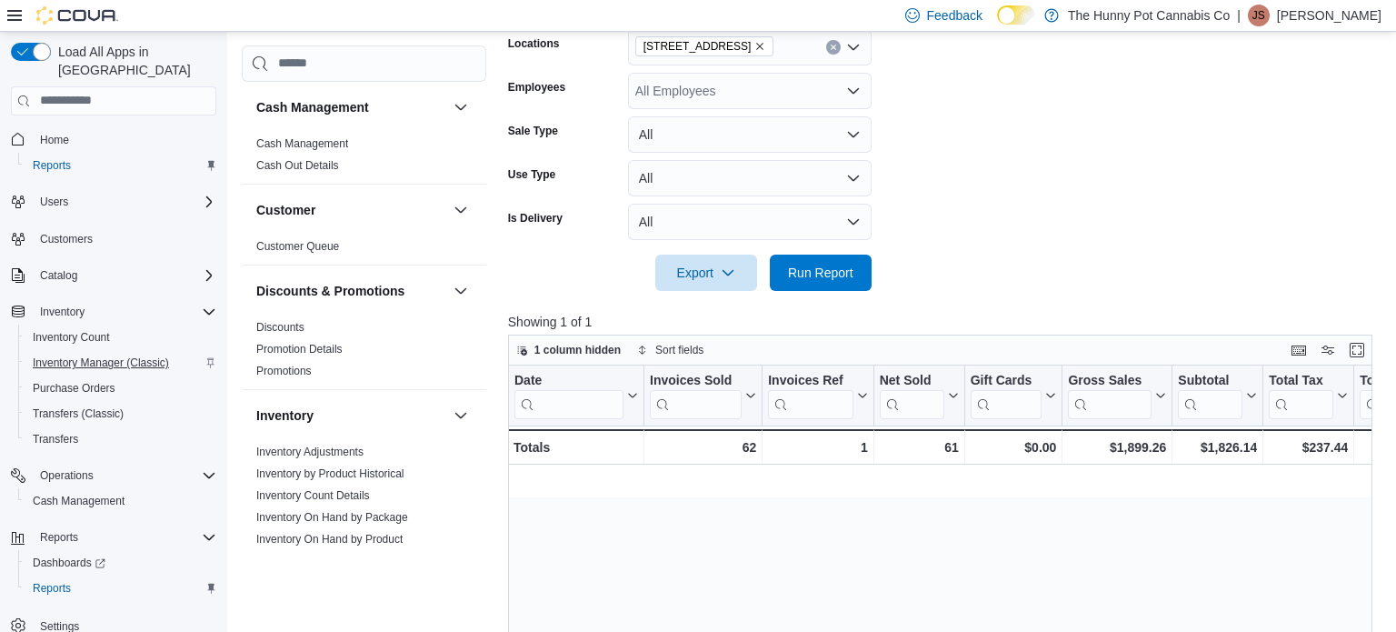
scroll to position [0, 1871]
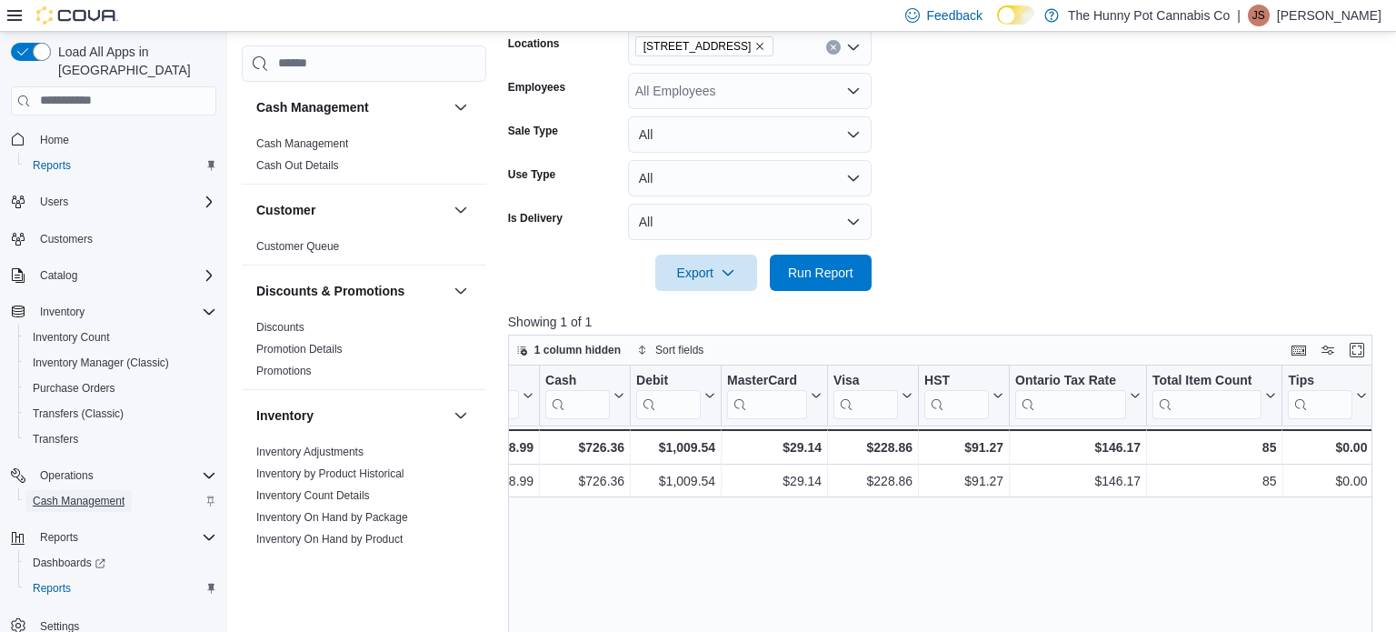
click at [60, 493] on span "Cash Management" at bounding box center [79, 500] width 92 height 15
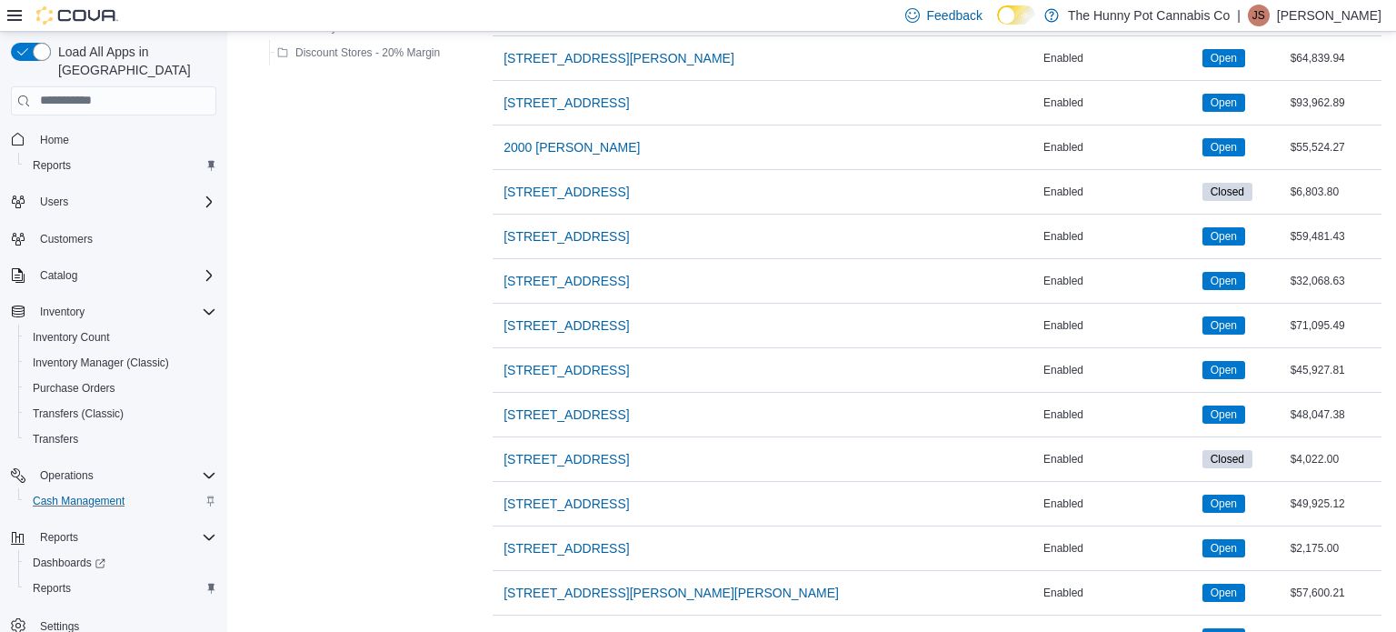
scroll to position [755, 0]
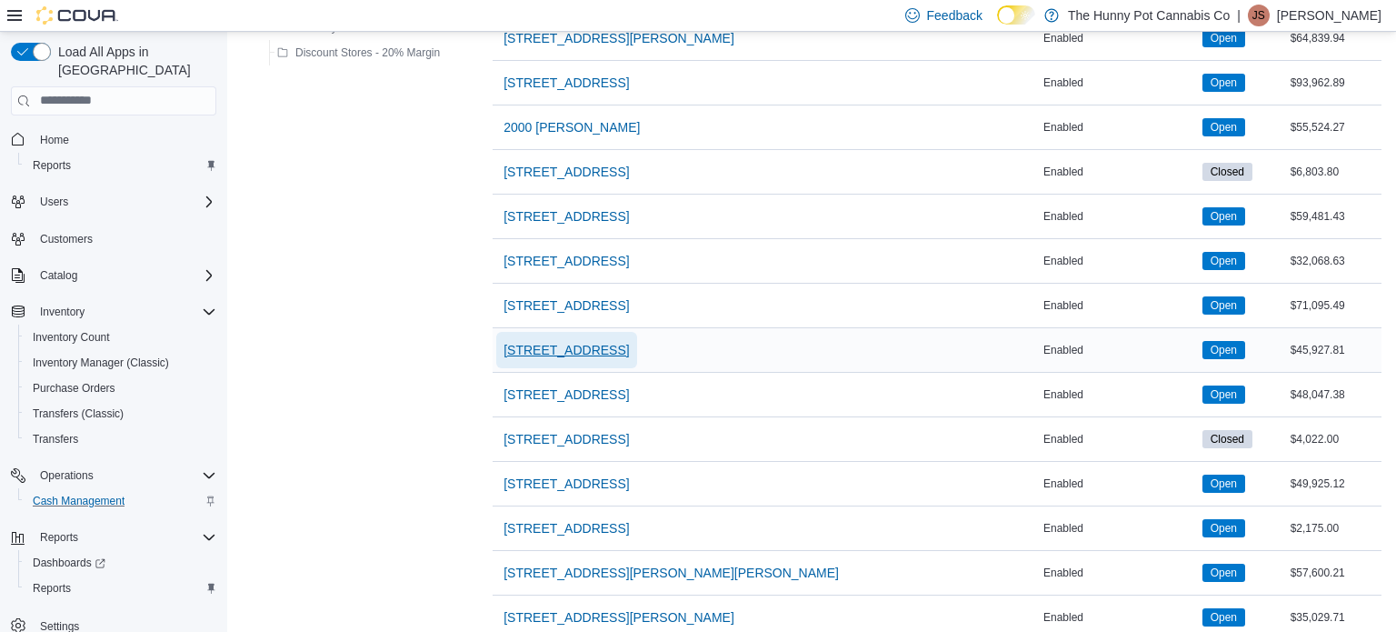
click at [536, 353] on span "[STREET_ADDRESS]" at bounding box center [565, 350] width 125 height 18
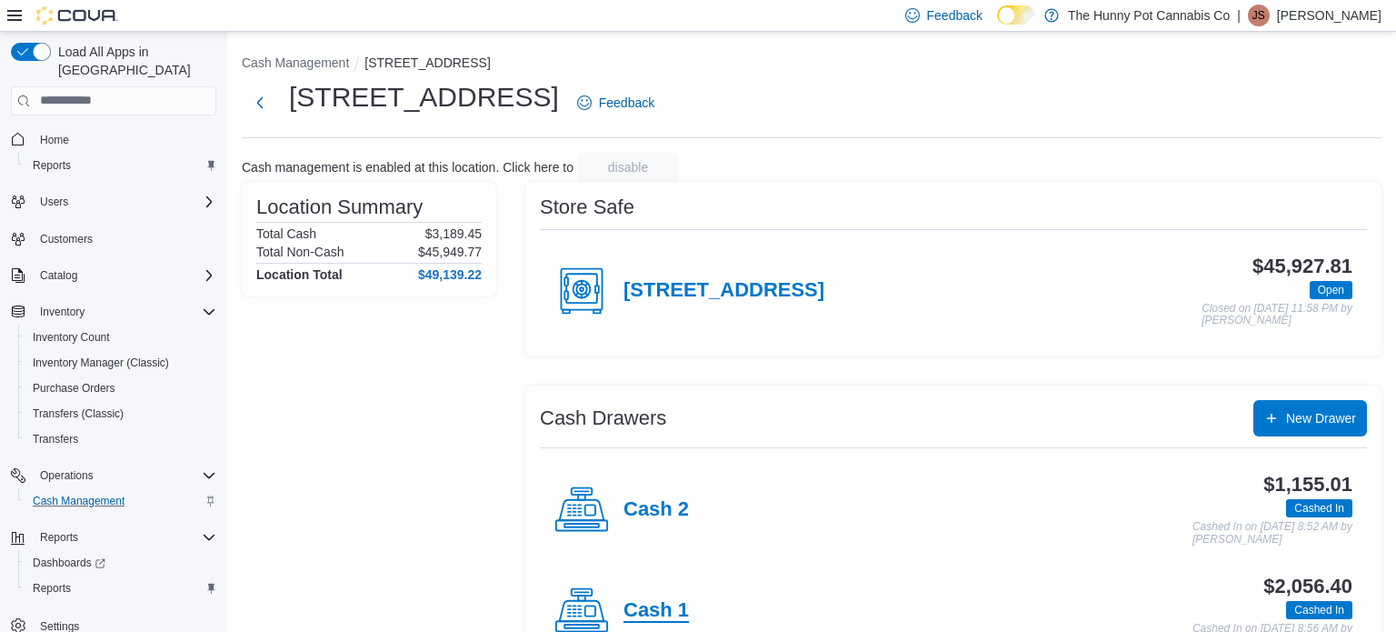
click at [665, 615] on h4 "Cash 1" at bounding box center [655, 611] width 65 height 24
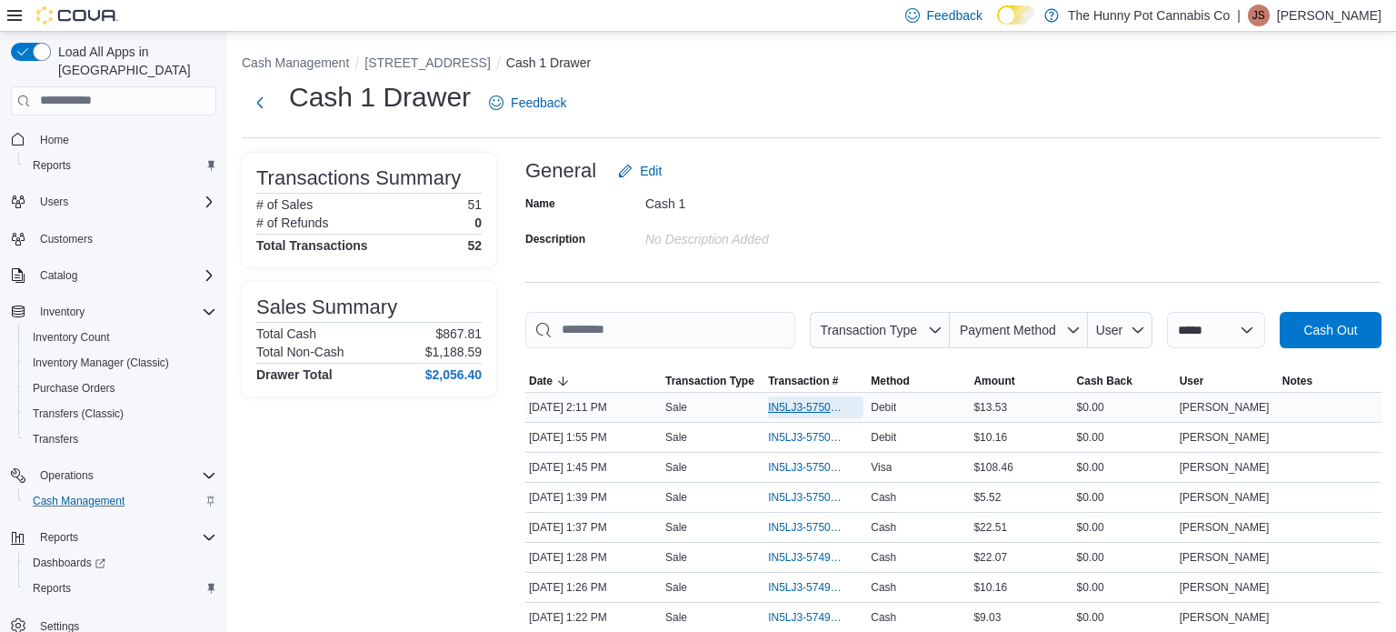
click at [779, 411] on span "IN5LJ3-5750230" at bounding box center [806, 407] width 77 height 15
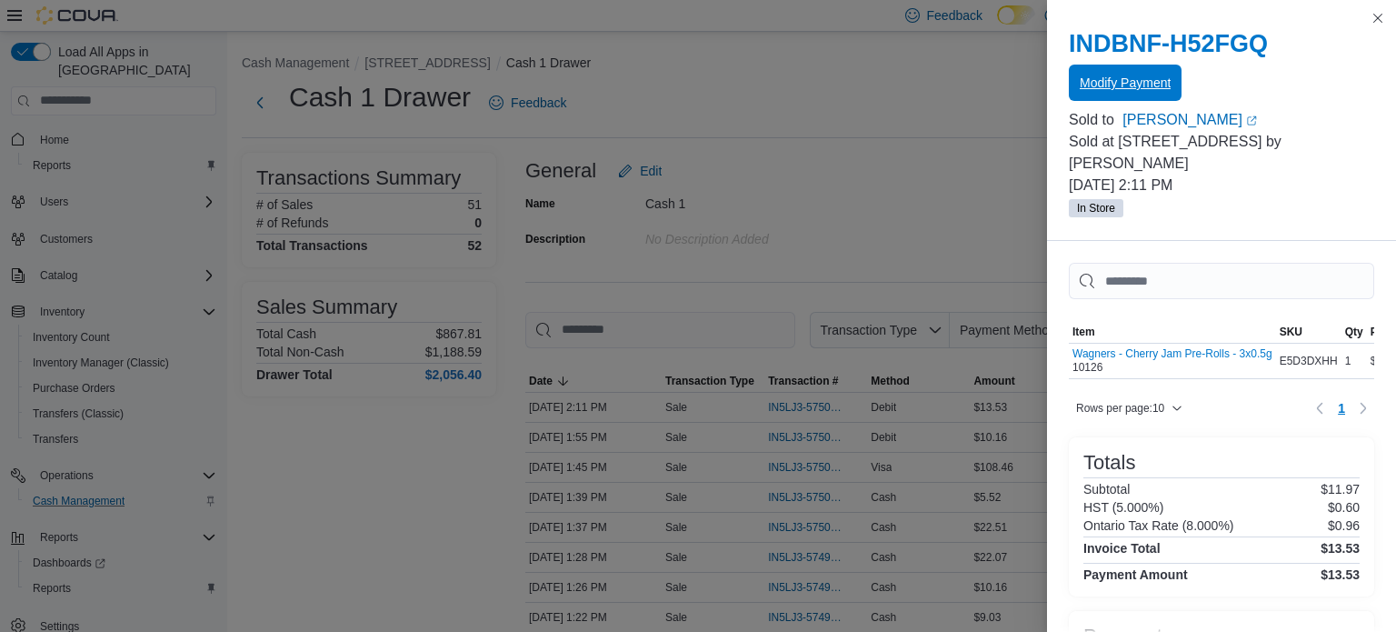
click at [1132, 76] on span "Modify Payment" at bounding box center [1125, 83] width 91 height 18
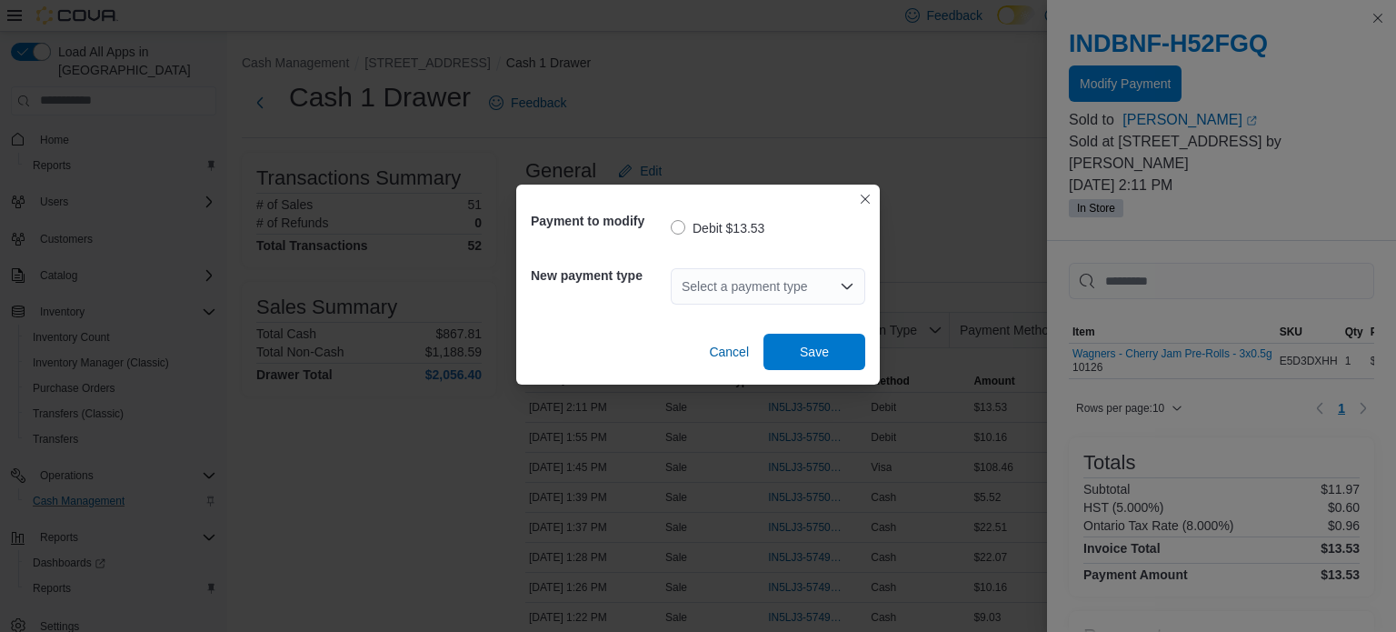
click at [831, 281] on div "Select a payment type" at bounding box center [768, 286] width 194 height 36
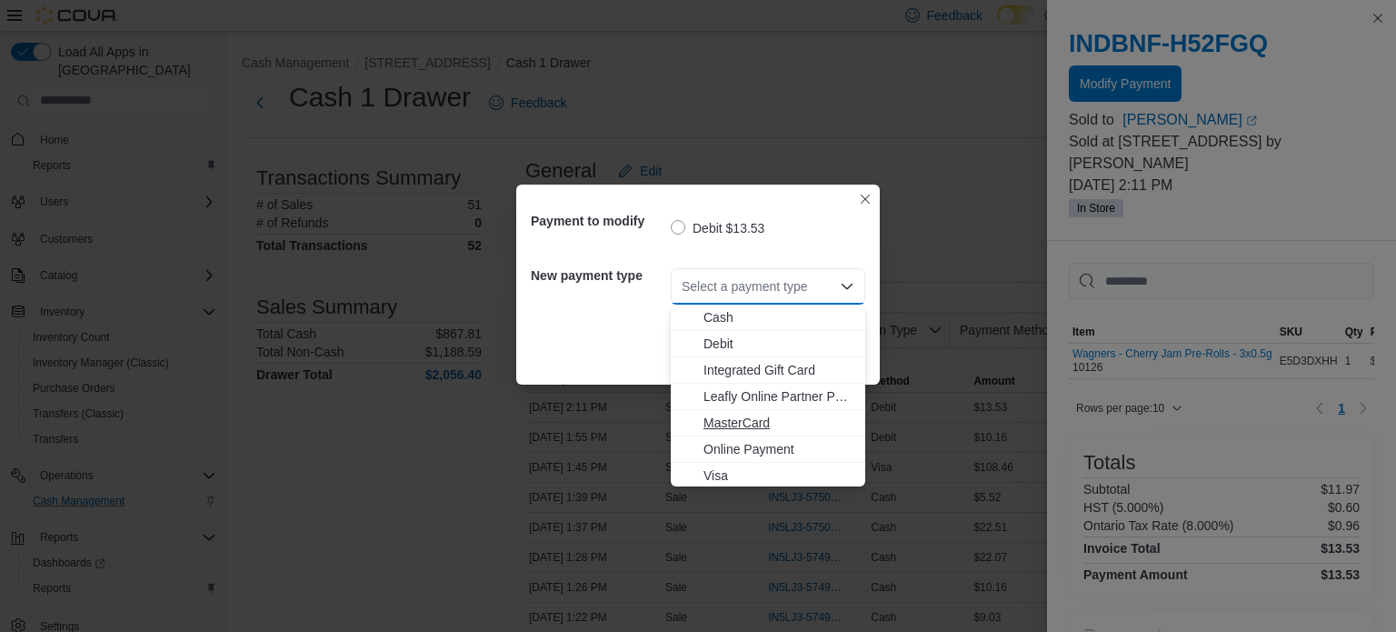
click at [800, 428] on span "MasterCard" at bounding box center [778, 422] width 151 height 18
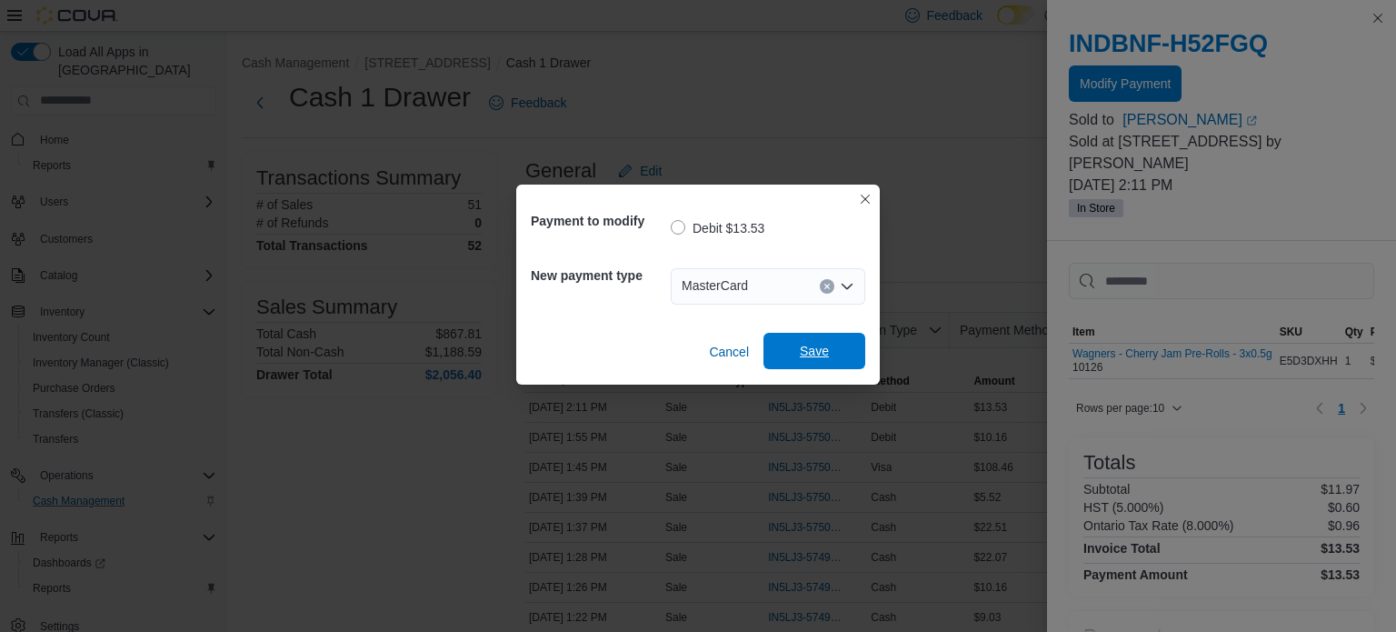
click at [781, 344] on span "Save" at bounding box center [814, 351] width 80 height 36
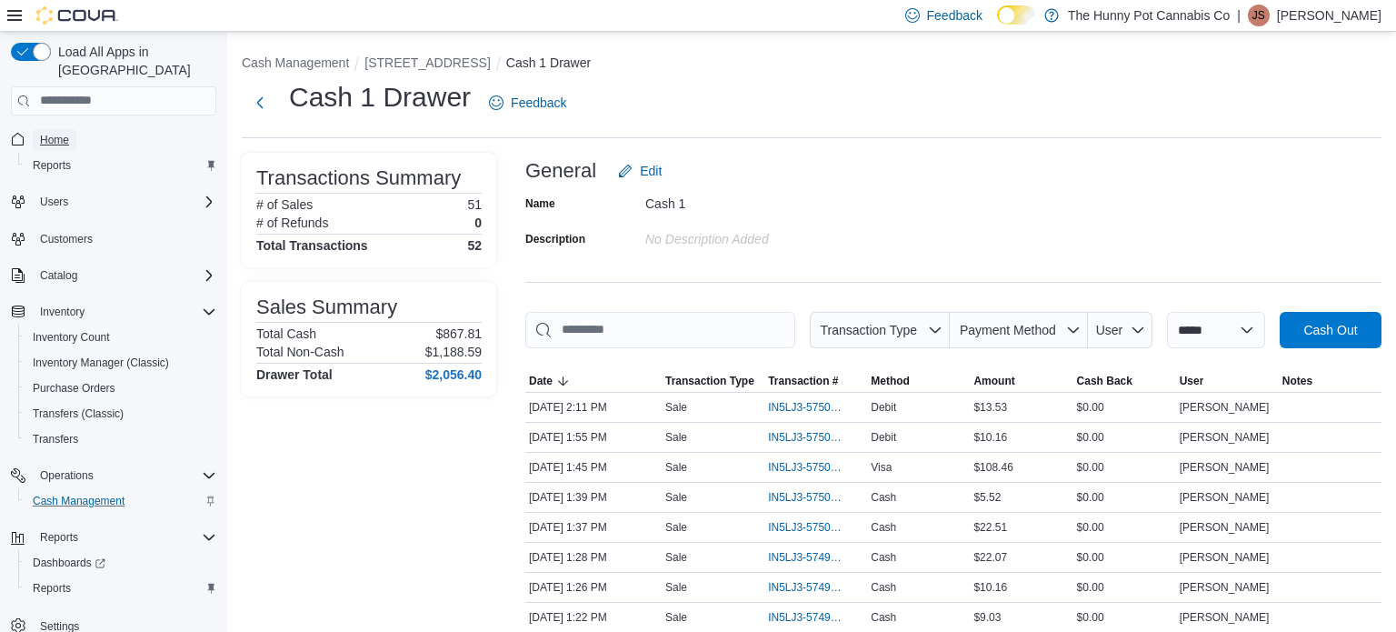
click at [54, 133] on span "Home" at bounding box center [54, 140] width 29 height 15
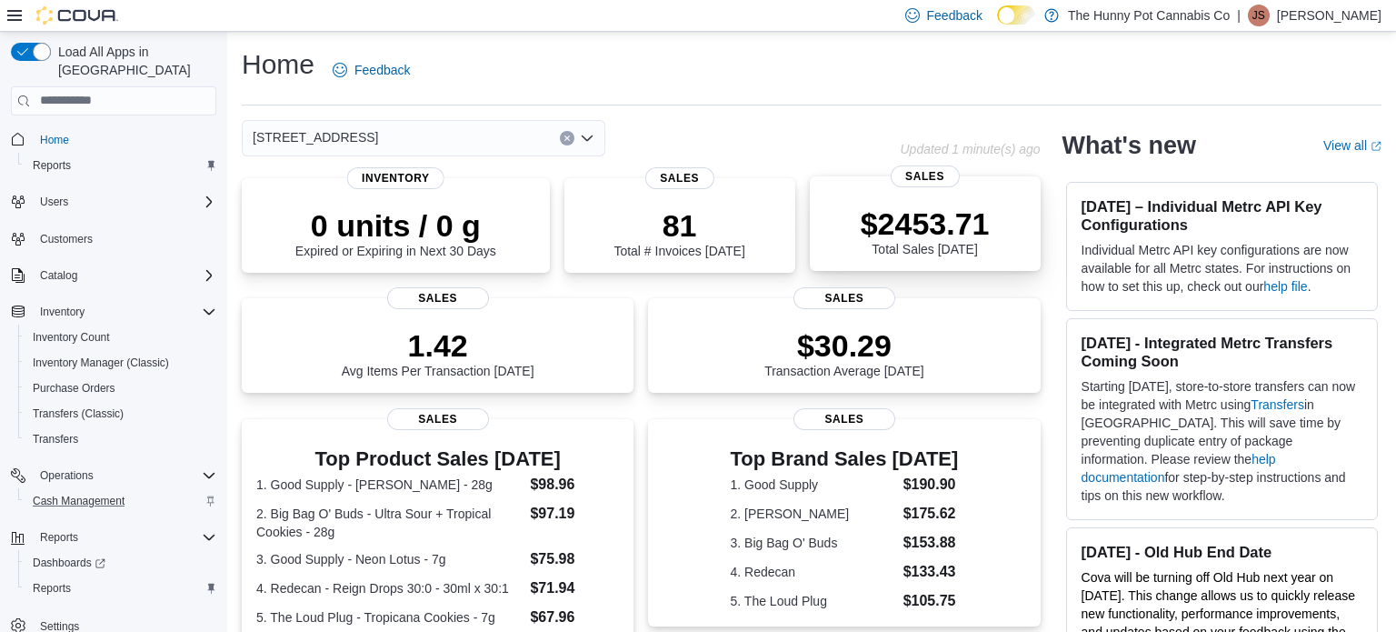
click at [954, 212] on p "$2453.71" at bounding box center [925, 223] width 129 height 36
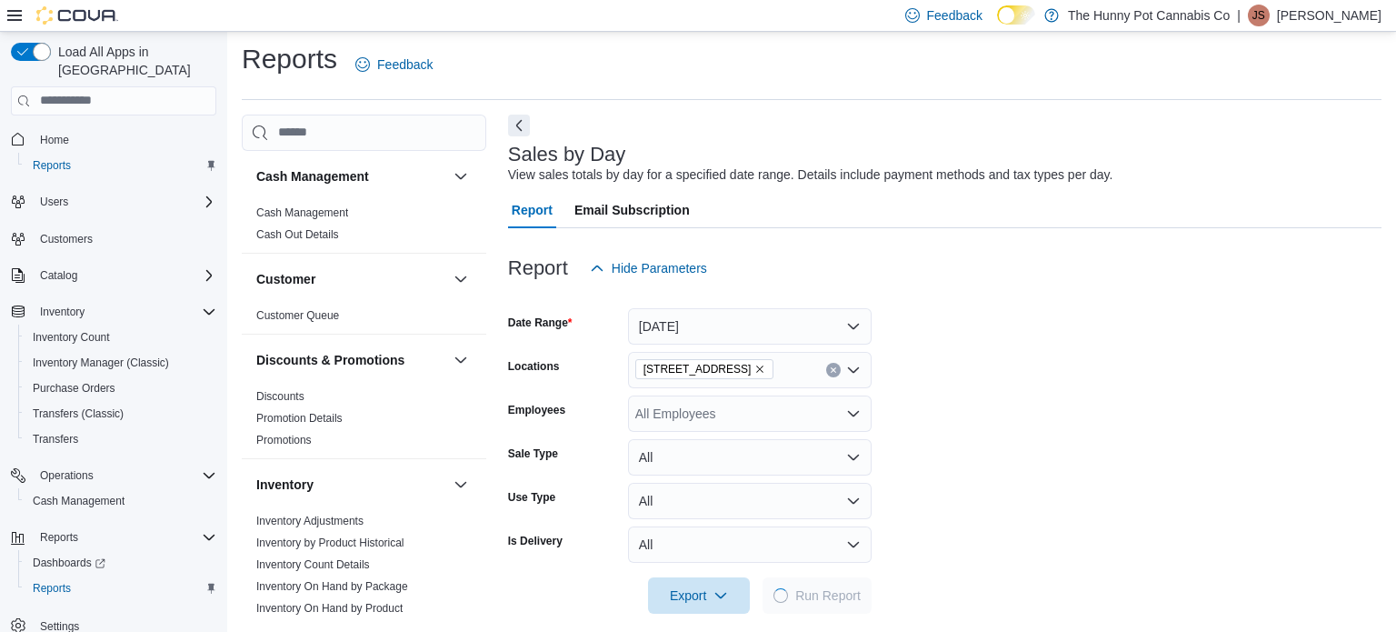
scroll to position [23, 0]
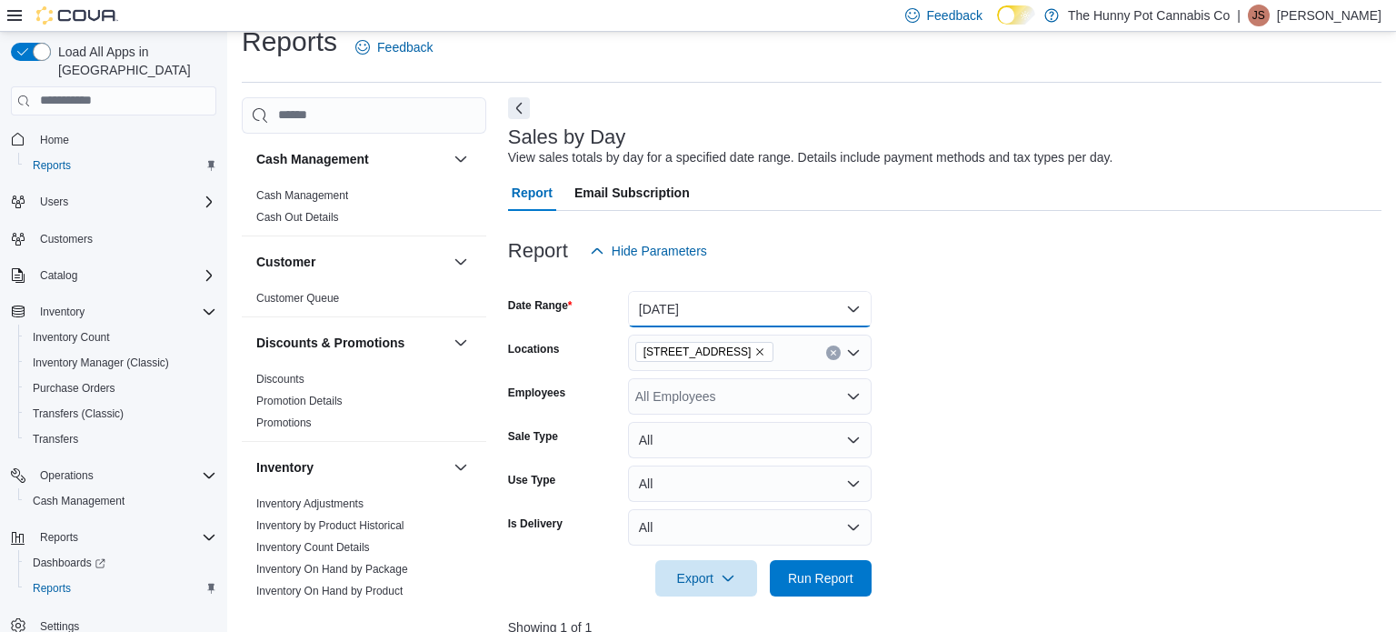
click at [821, 305] on button "[DATE]" at bounding box center [750, 309] width 244 height 36
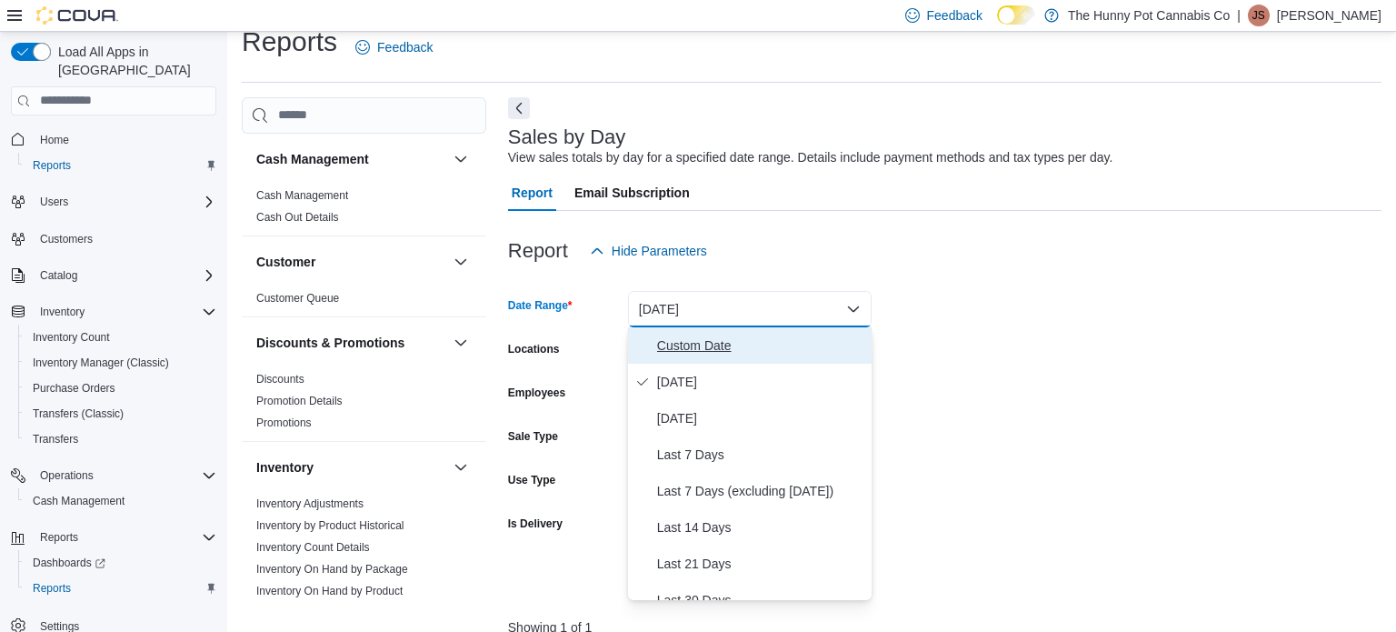
click at [743, 334] on span "Custom Date" at bounding box center [760, 345] width 207 height 22
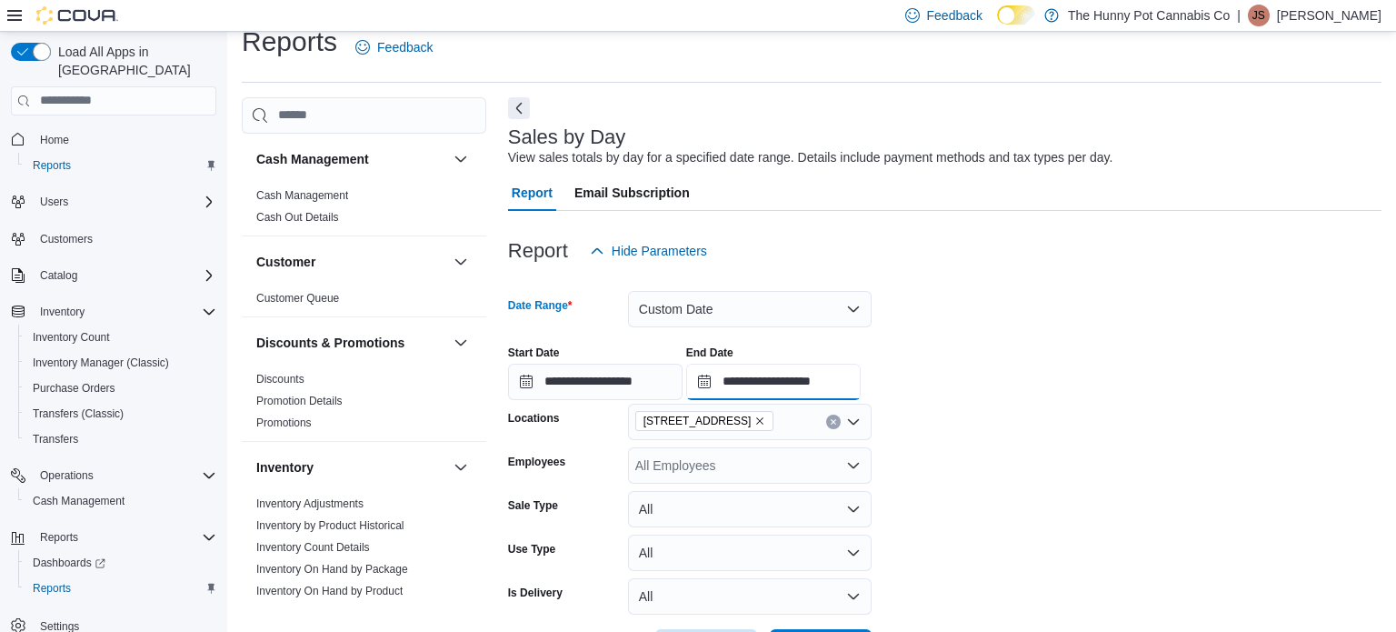
click at [861, 395] on input "**********" at bounding box center [773, 381] width 174 height 36
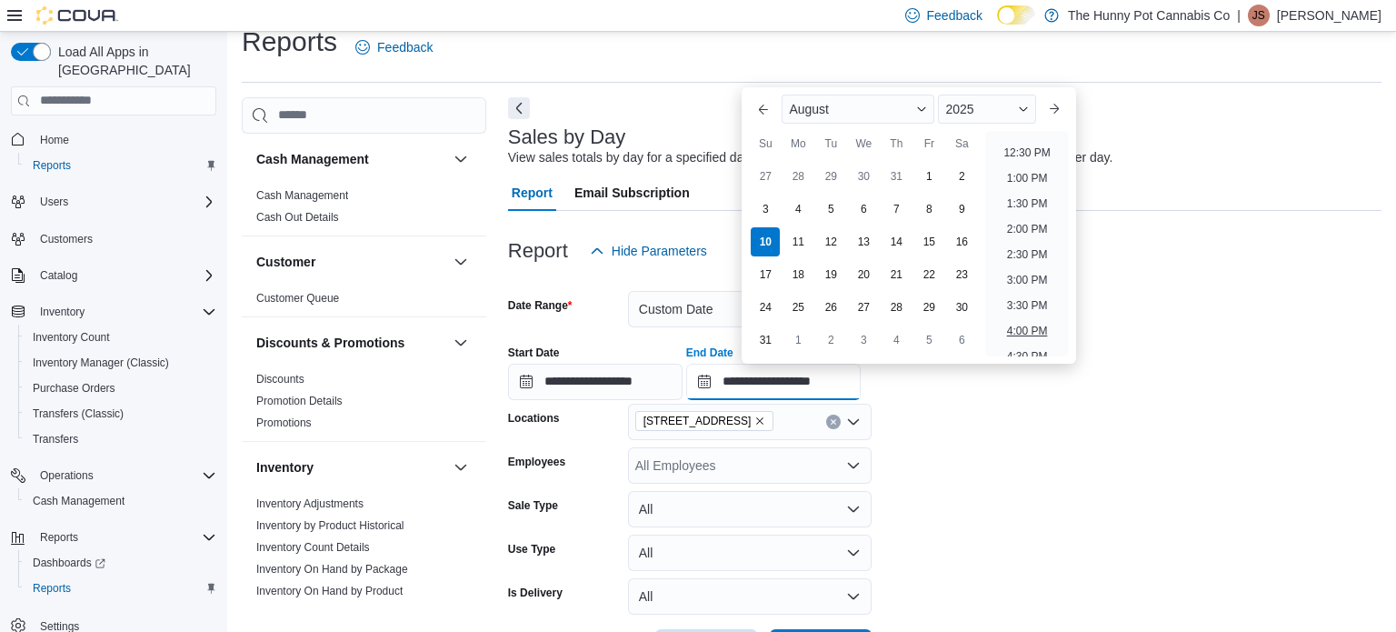
scroll to position [632, 0]
click at [1023, 231] on li "2:00 PM" at bounding box center [1027, 225] width 55 height 22
type input "**********"
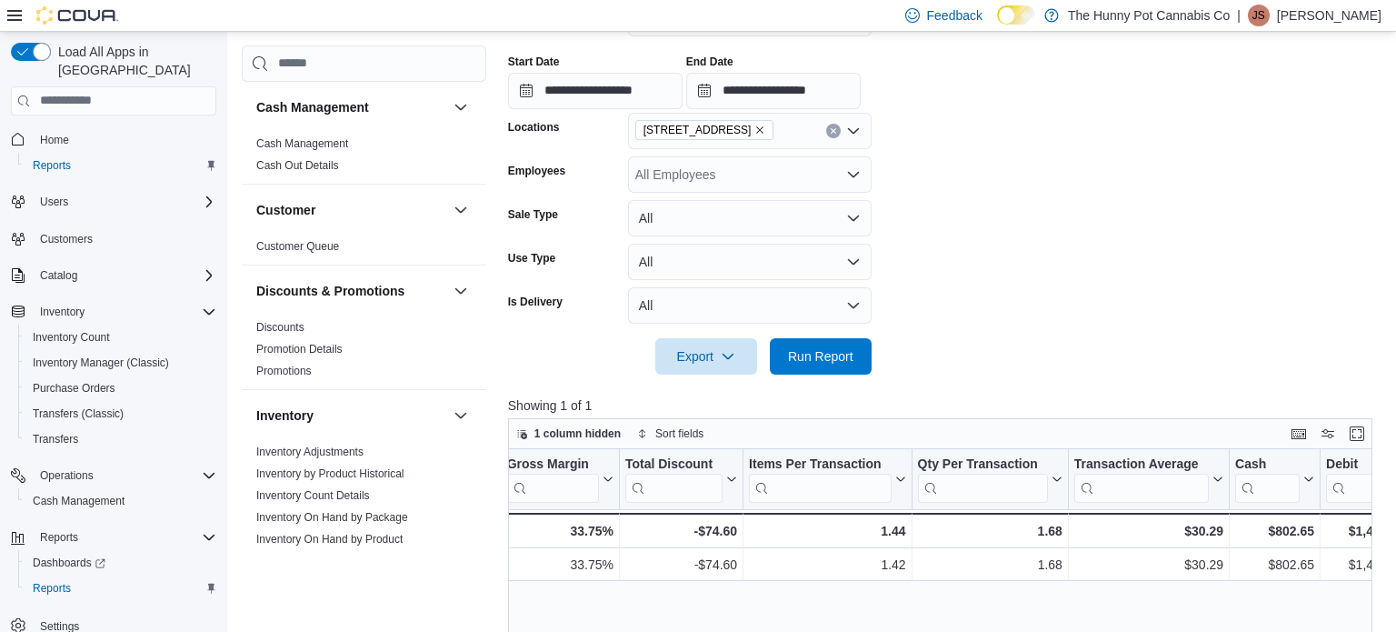
scroll to position [0, 1871]
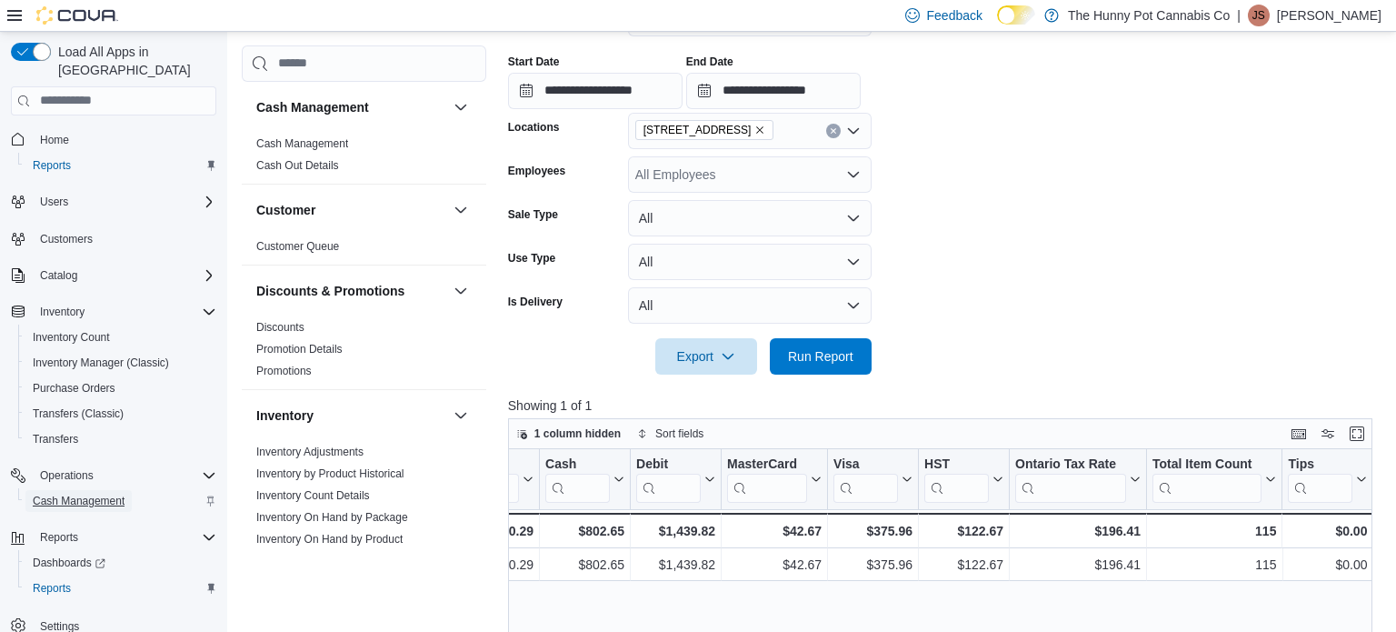
click at [43, 493] on span "Cash Management" at bounding box center [79, 500] width 92 height 15
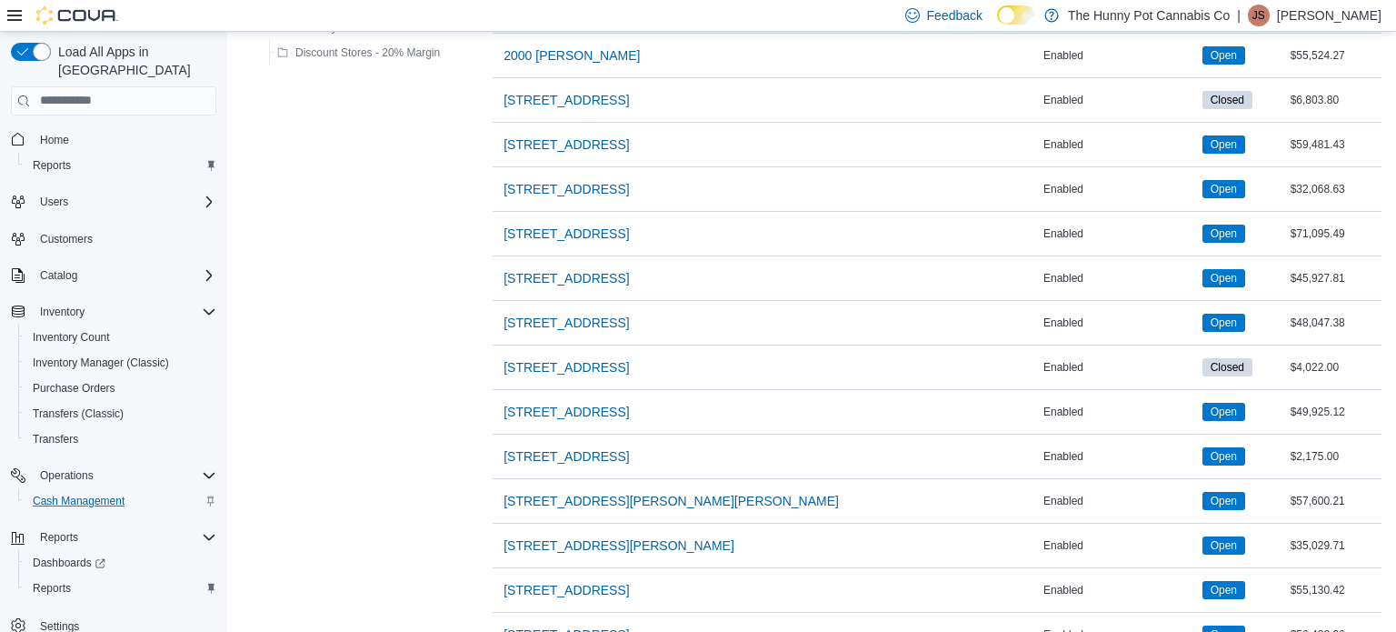
scroll to position [828, 0]
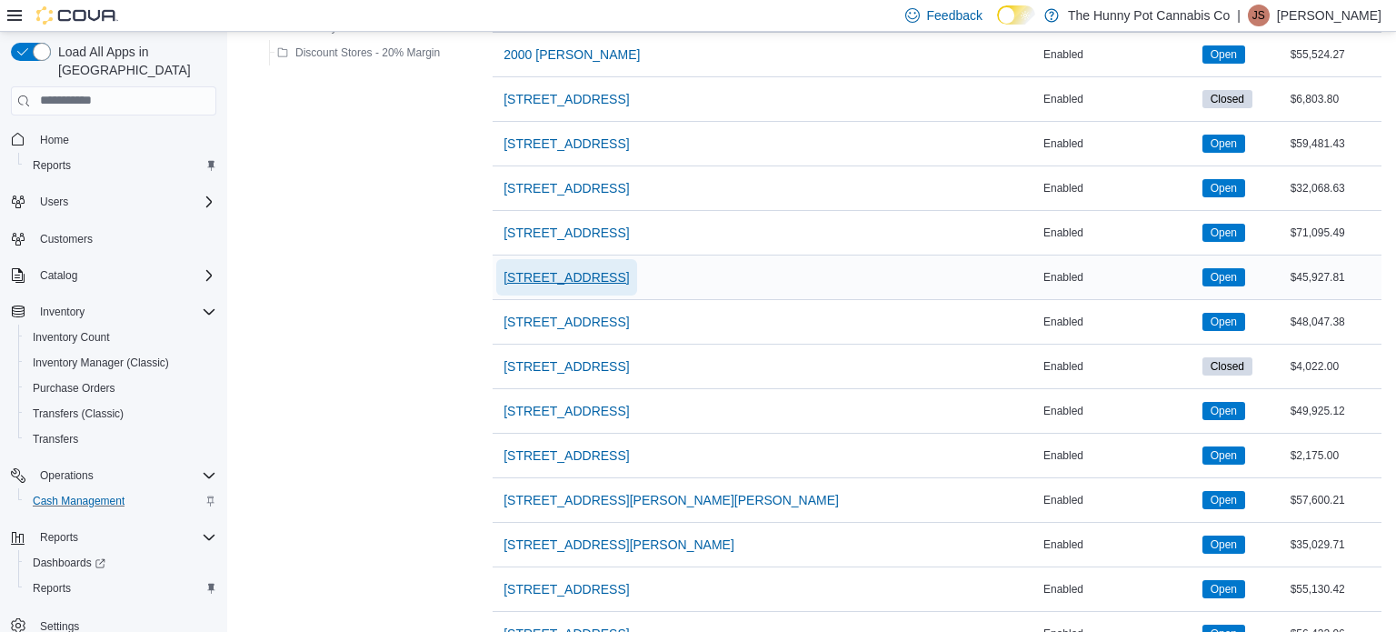
click at [577, 268] on span "[STREET_ADDRESS]" at bounding box center [565, 277] width 125 height 18
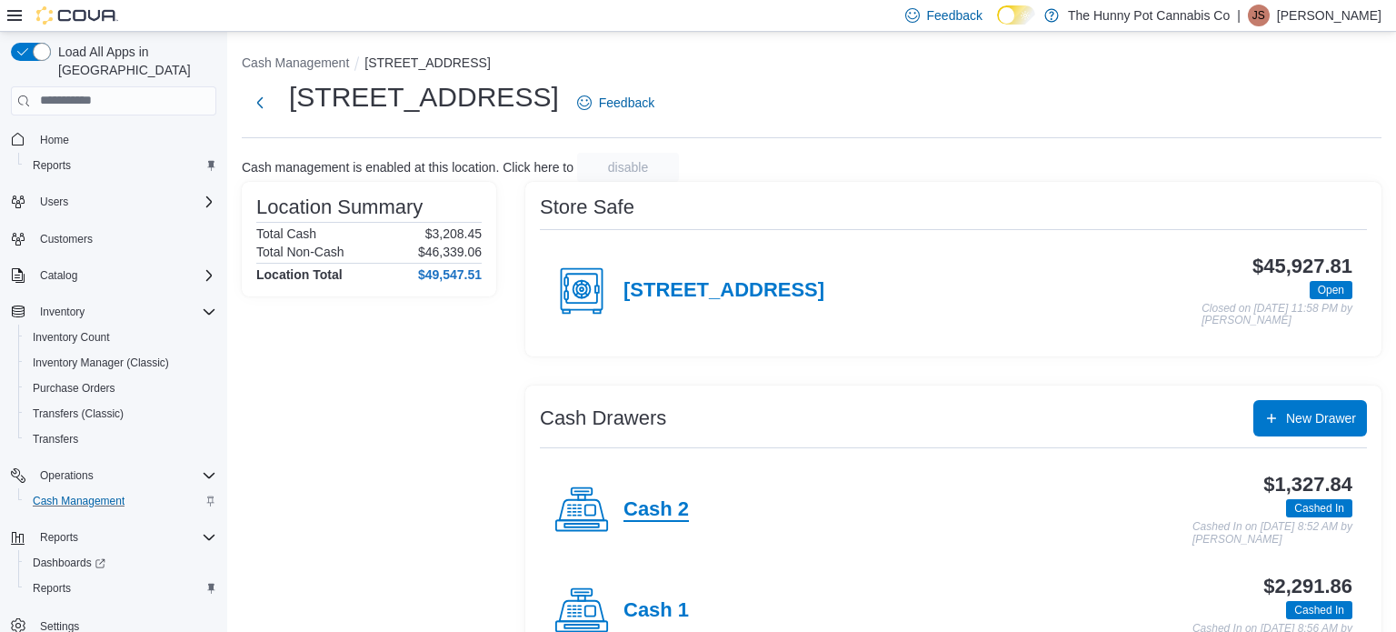
click at [644, 508] on h4 "Cash 2" at bounding box center [655, 510] width 65 height 24
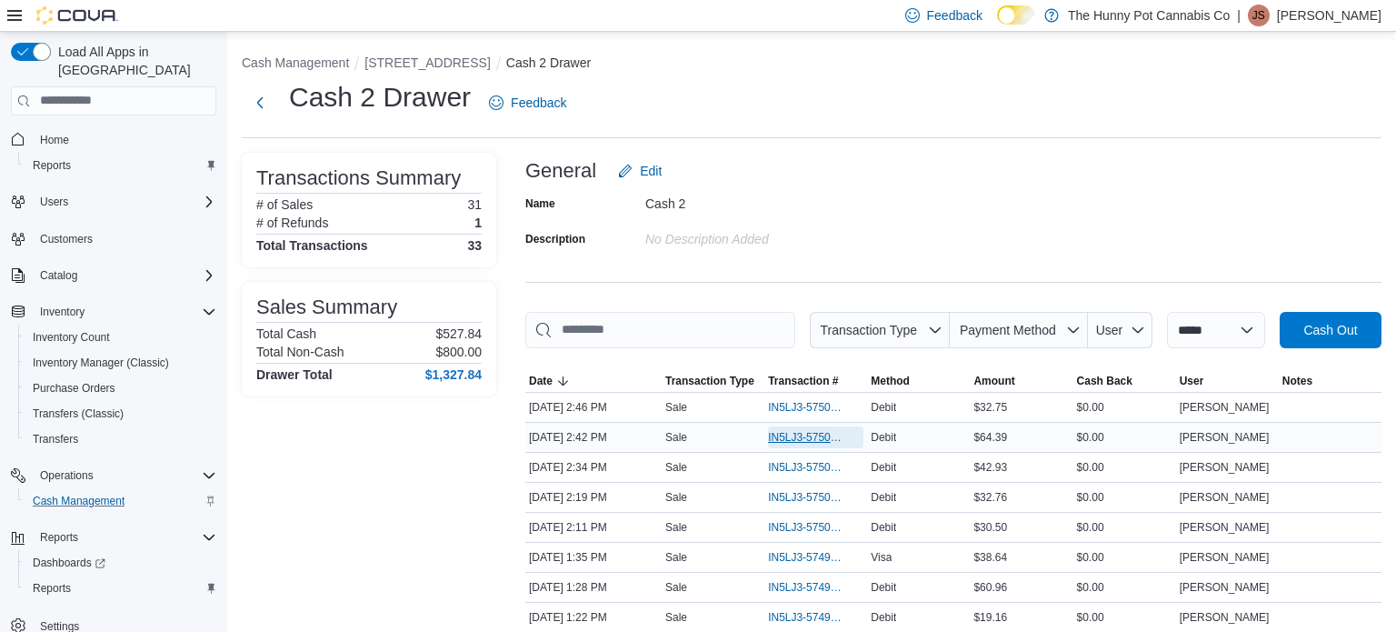
click at [797, 437] on span "IN5LJ3-5750451" at bounding box center [806, 437] width 77 height 15
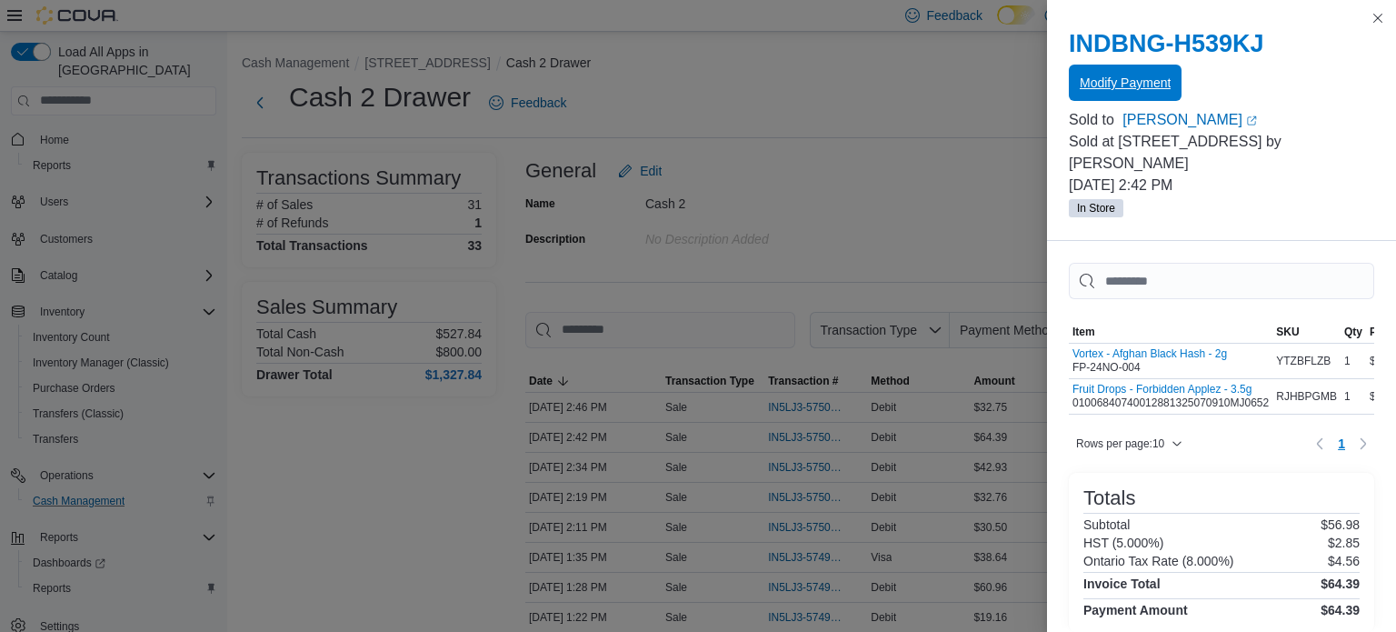
click at [1088, 89] on span "Modify Payment" at bounding box center [1125, 83] width 91 height 18
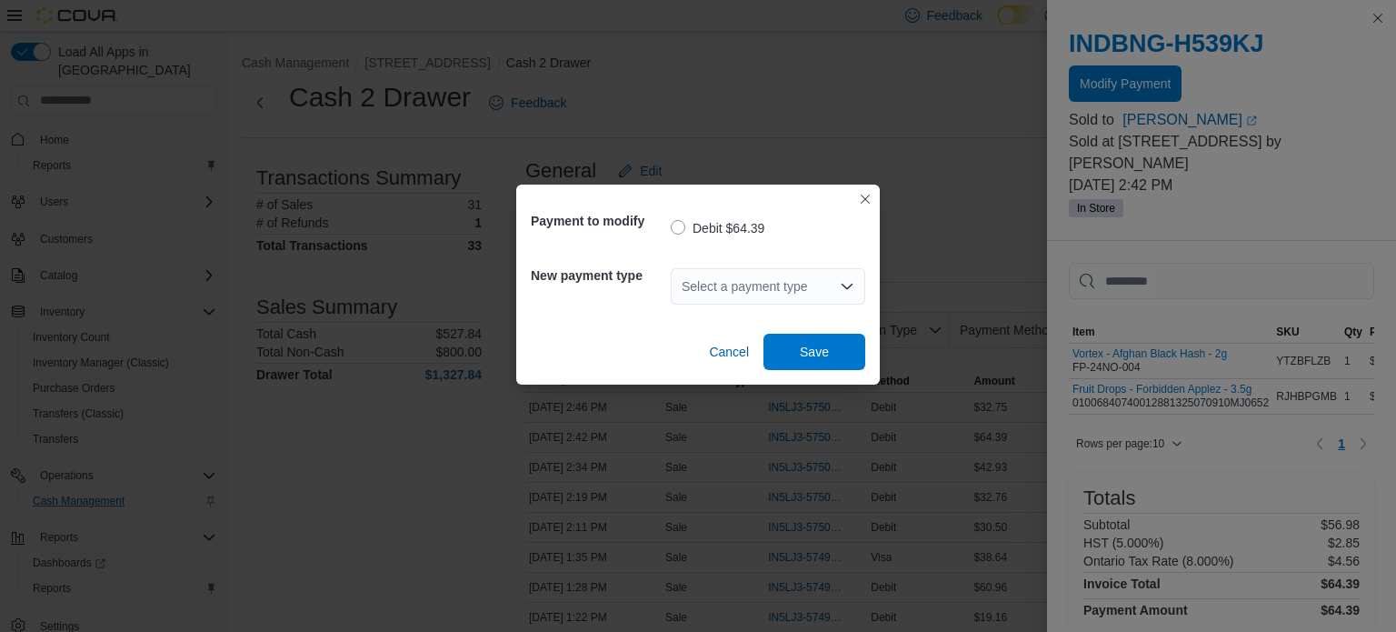
click at [783, 282] on div "Select a payment type" at bounding box center [768, 286] width 194 height 36
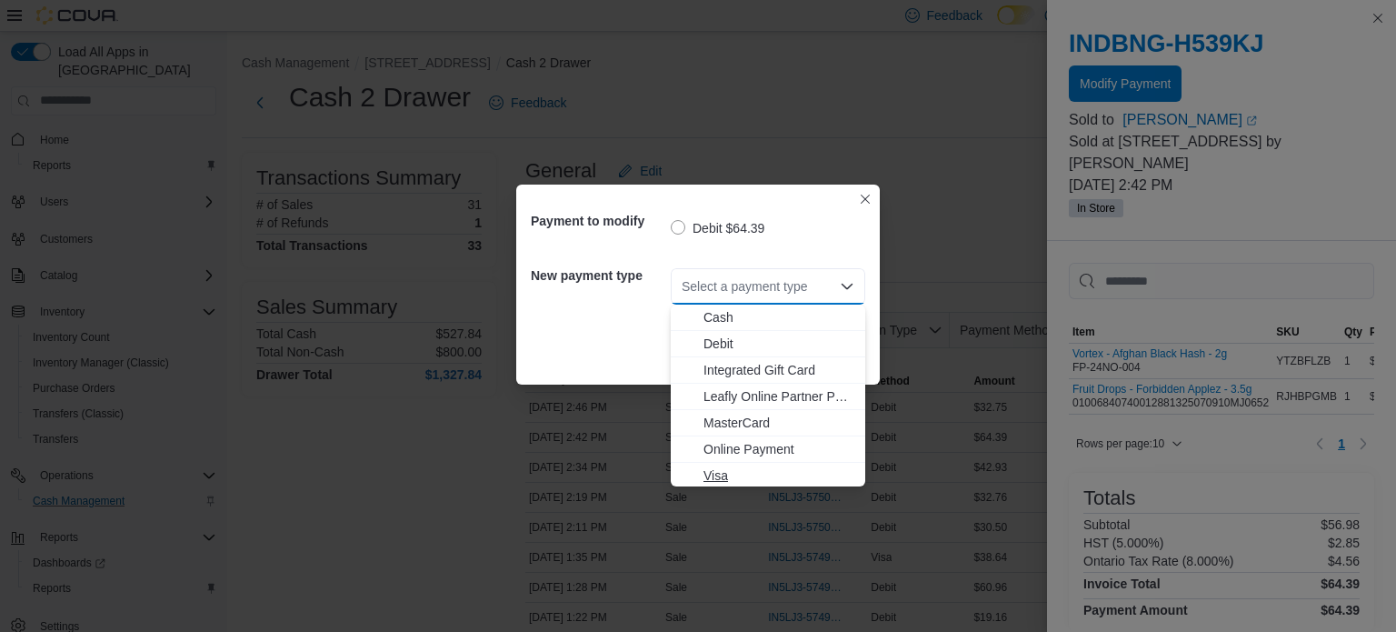
click at [713, 470] on span "Visa" at bounding box center [778, 475] width 151 height 18
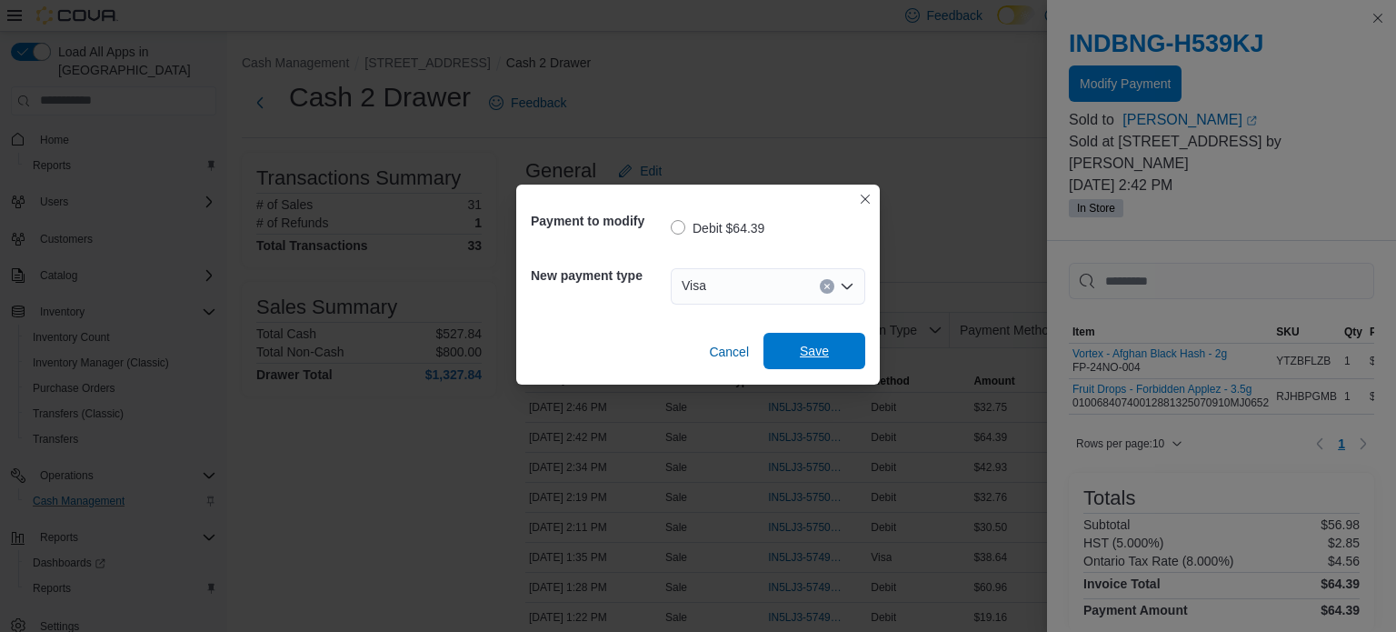
click at [837, 346] on span "Save" at bounding box center [814, 351] width 80 height 36
